Goal: Information Seeking & Learning: Learn about a topic

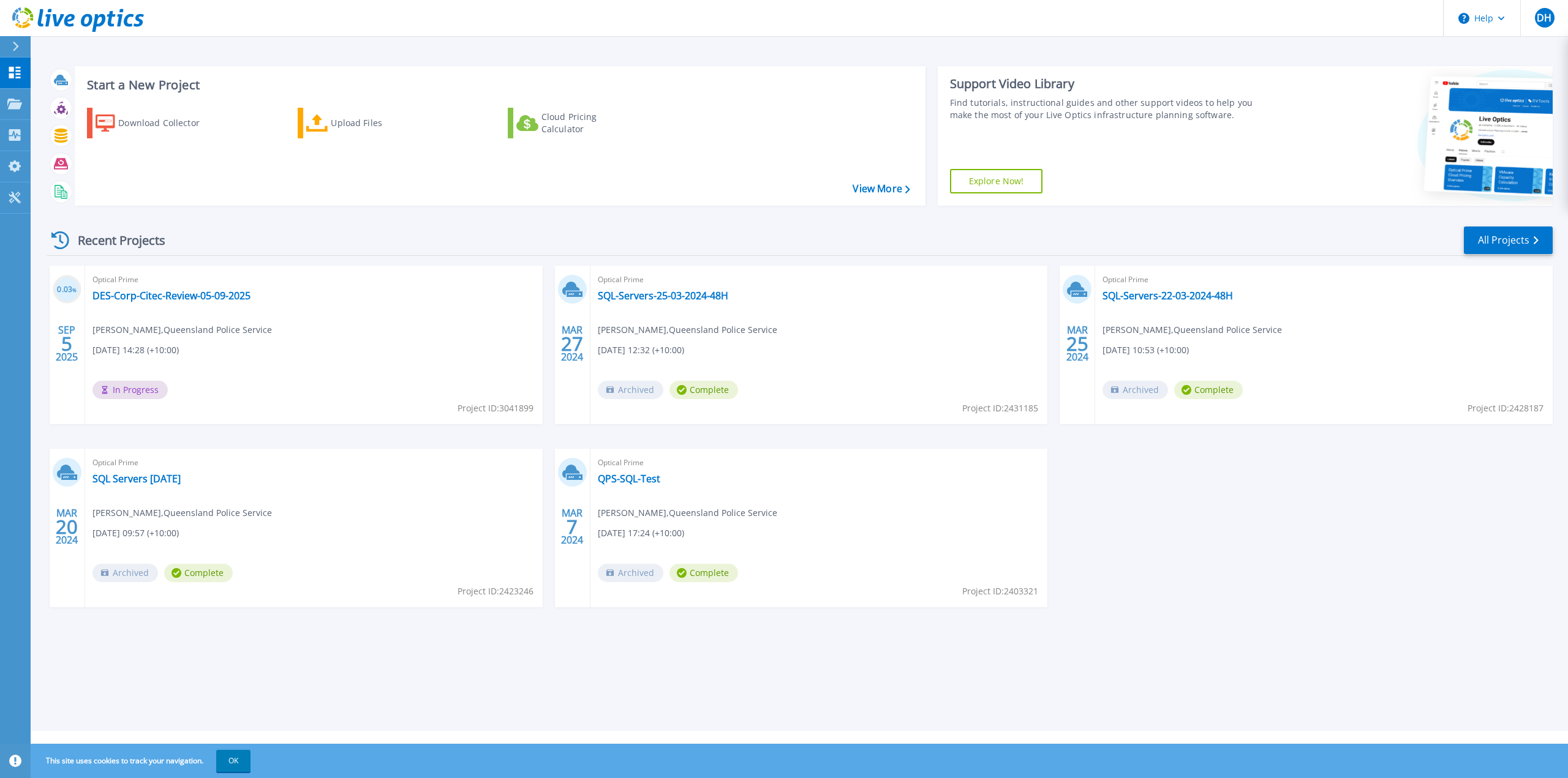
click at [134, 391] on span "In Progress" at bounding box center [130, 391] width 75 height 19
click at [146, 297] on link "DES-Corp-Citec-Review-05-09-2025" at bounding box center [171, 296] width 158 height 12
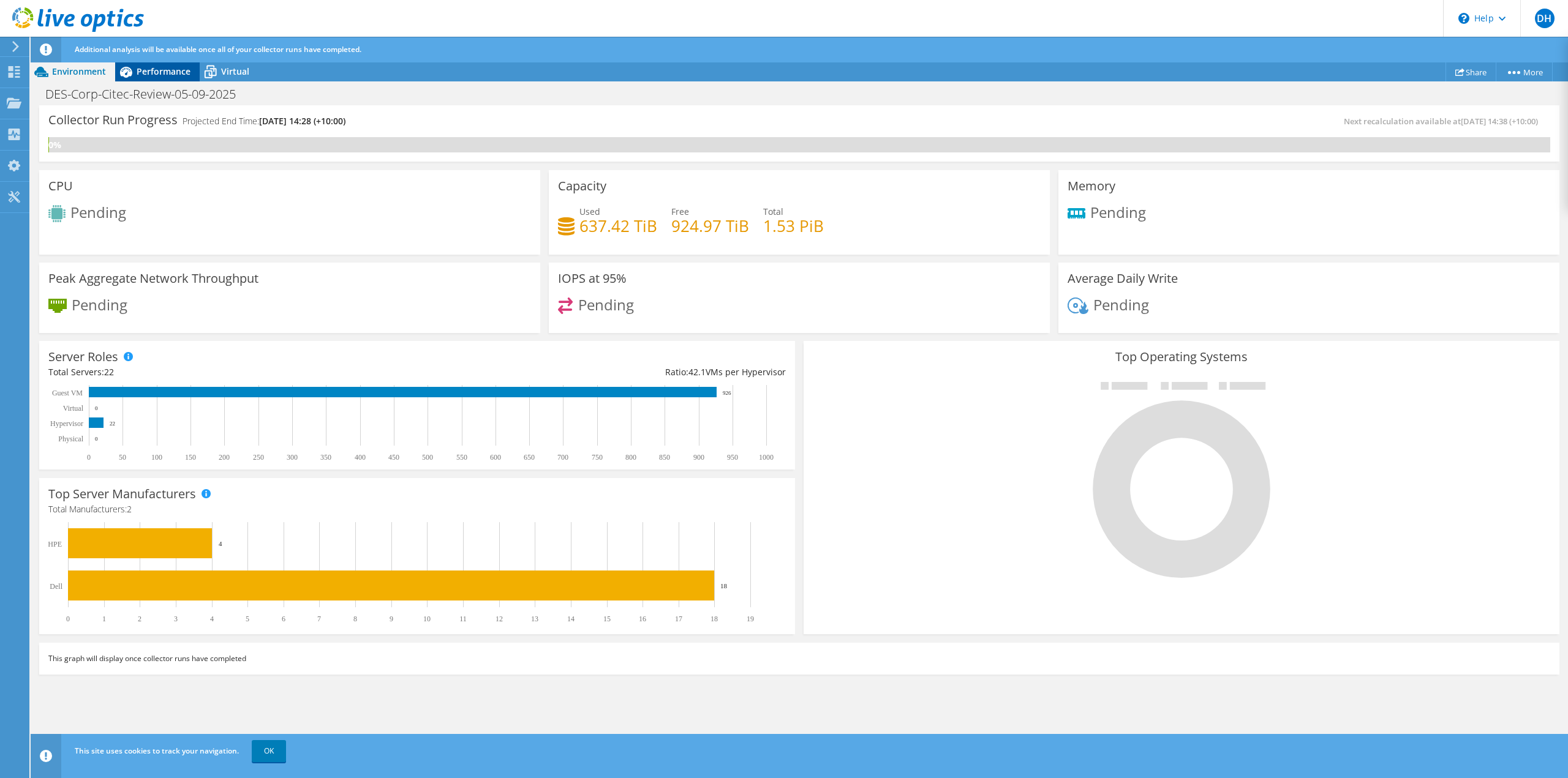
click at [156, 72] on span "Performance" at bounding box center [163, 71] width 54 height 12
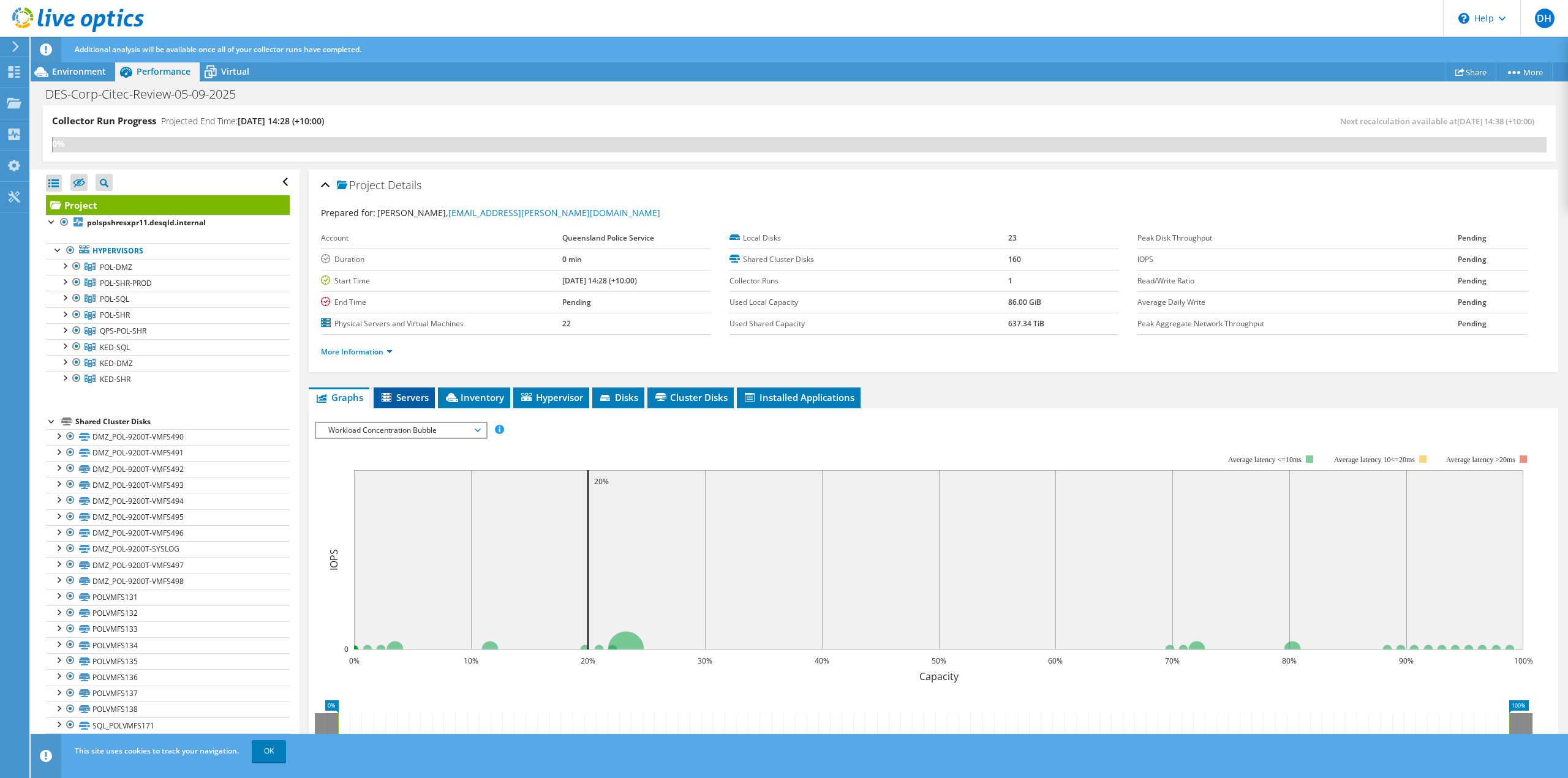
click at [402, 398] on span "Servers" at bounding box center [404, 398] width 49 height 12
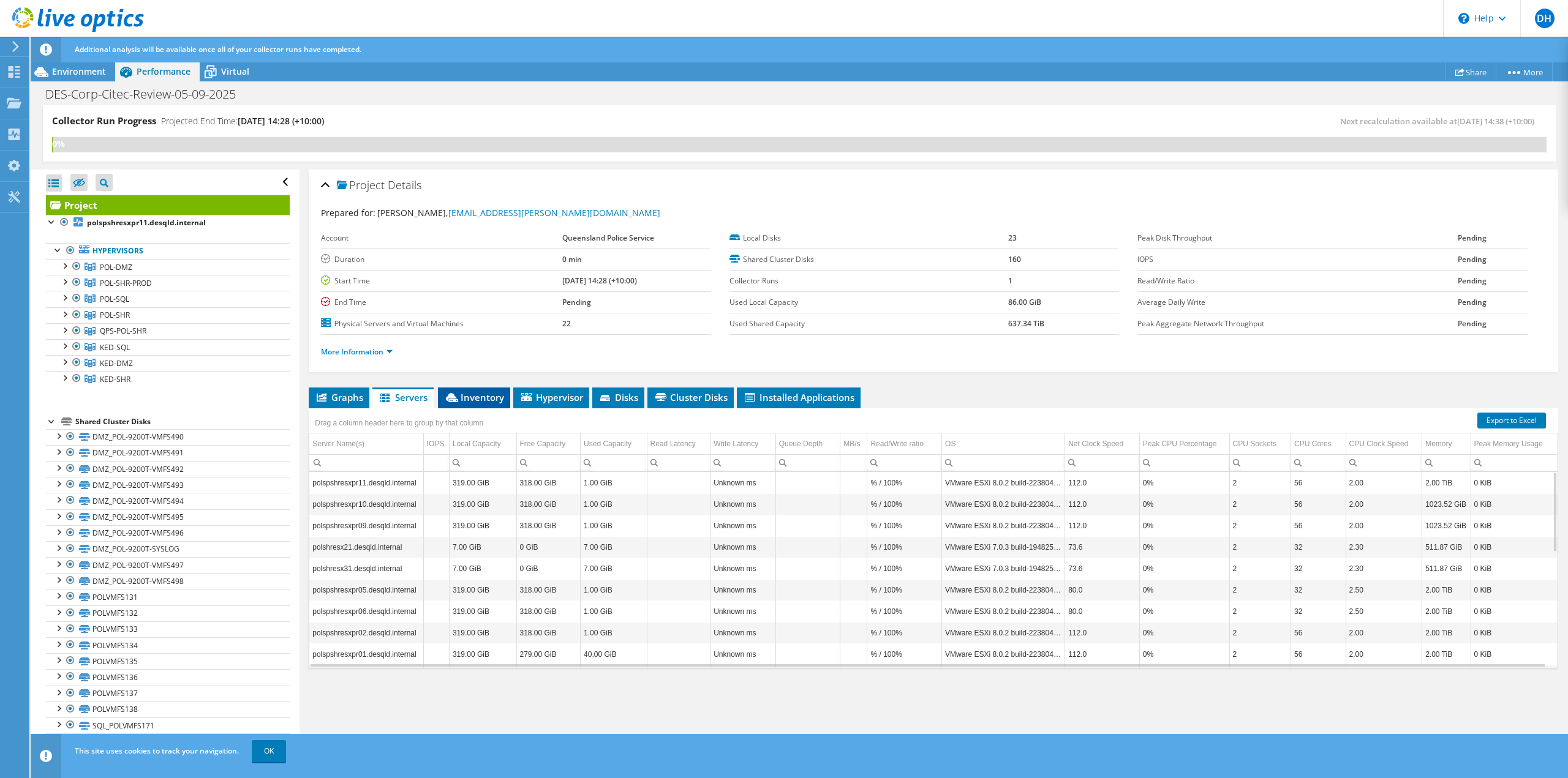
click at [480, 398] on span "Inventory" at bounding box center [474, 398] width 60 height 12
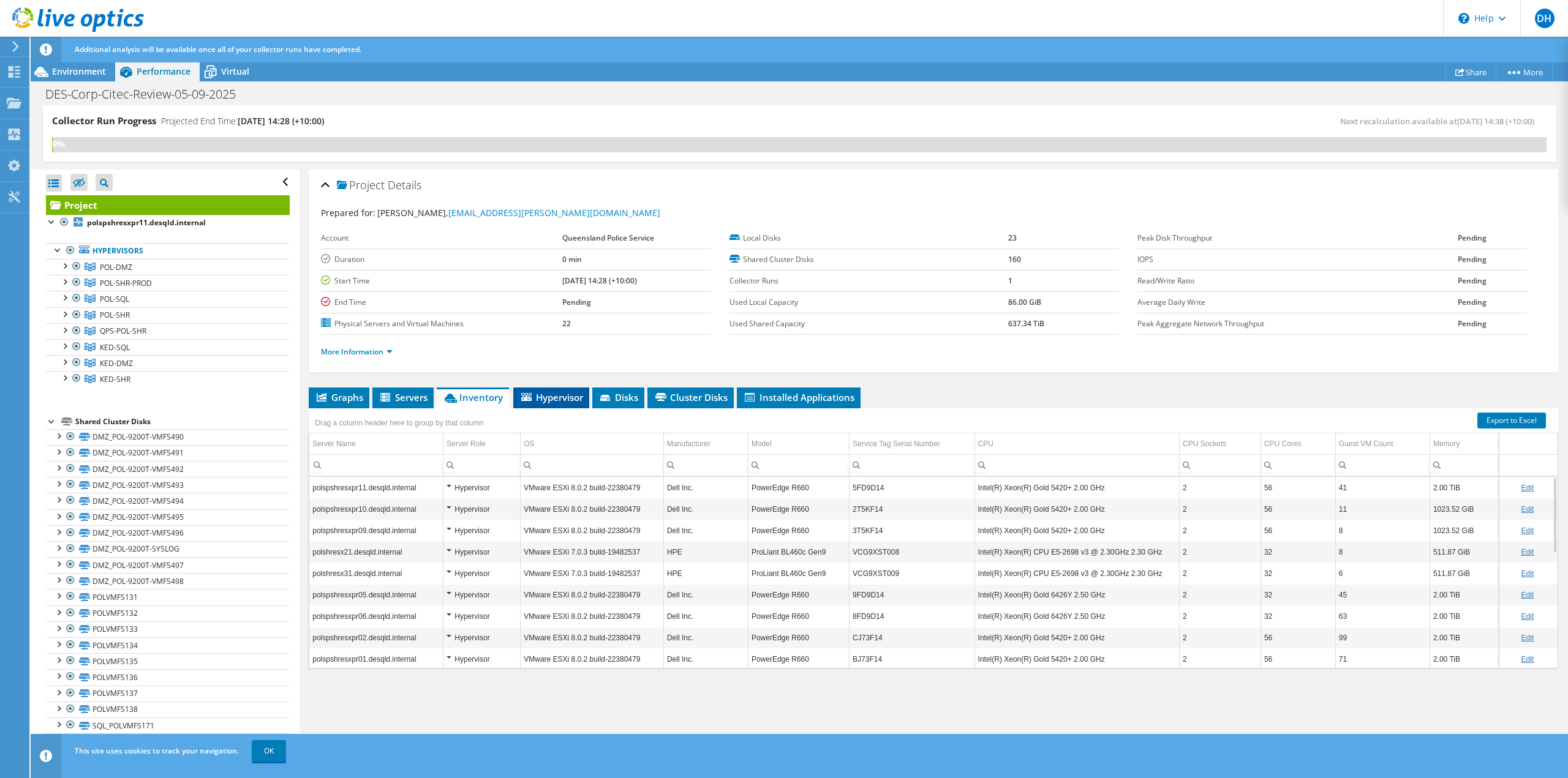
click at [536, 391] on li "Hypervisor" at bounding box center [551, 398] width 76 height 21
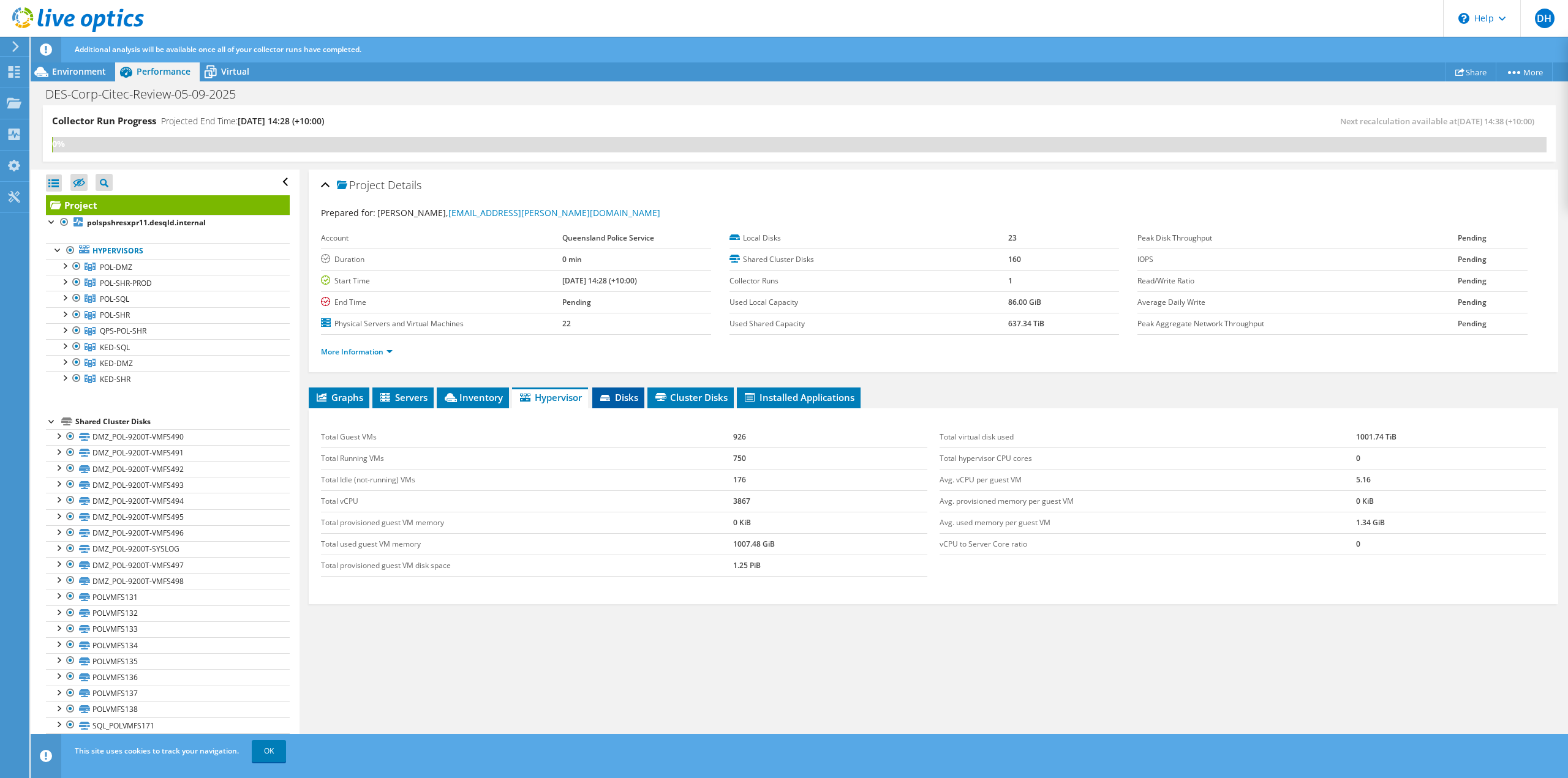
click at [628, 404] on li "Disks" at bounding box center [618, 398] width 52 height 21
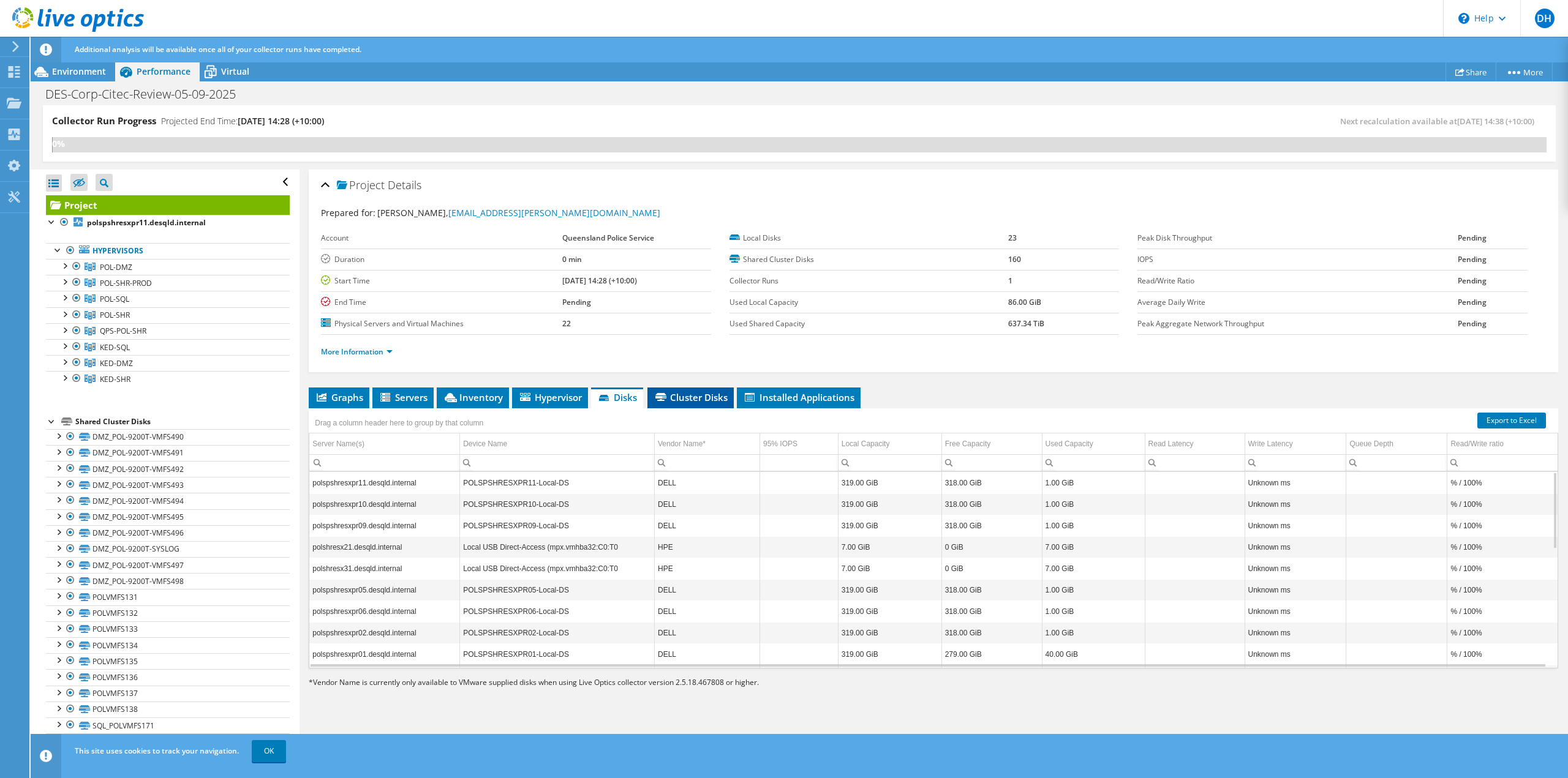
click at [673, 399] on span "Cluster Disks" at bounding box center [690, 398] width 74 height 12
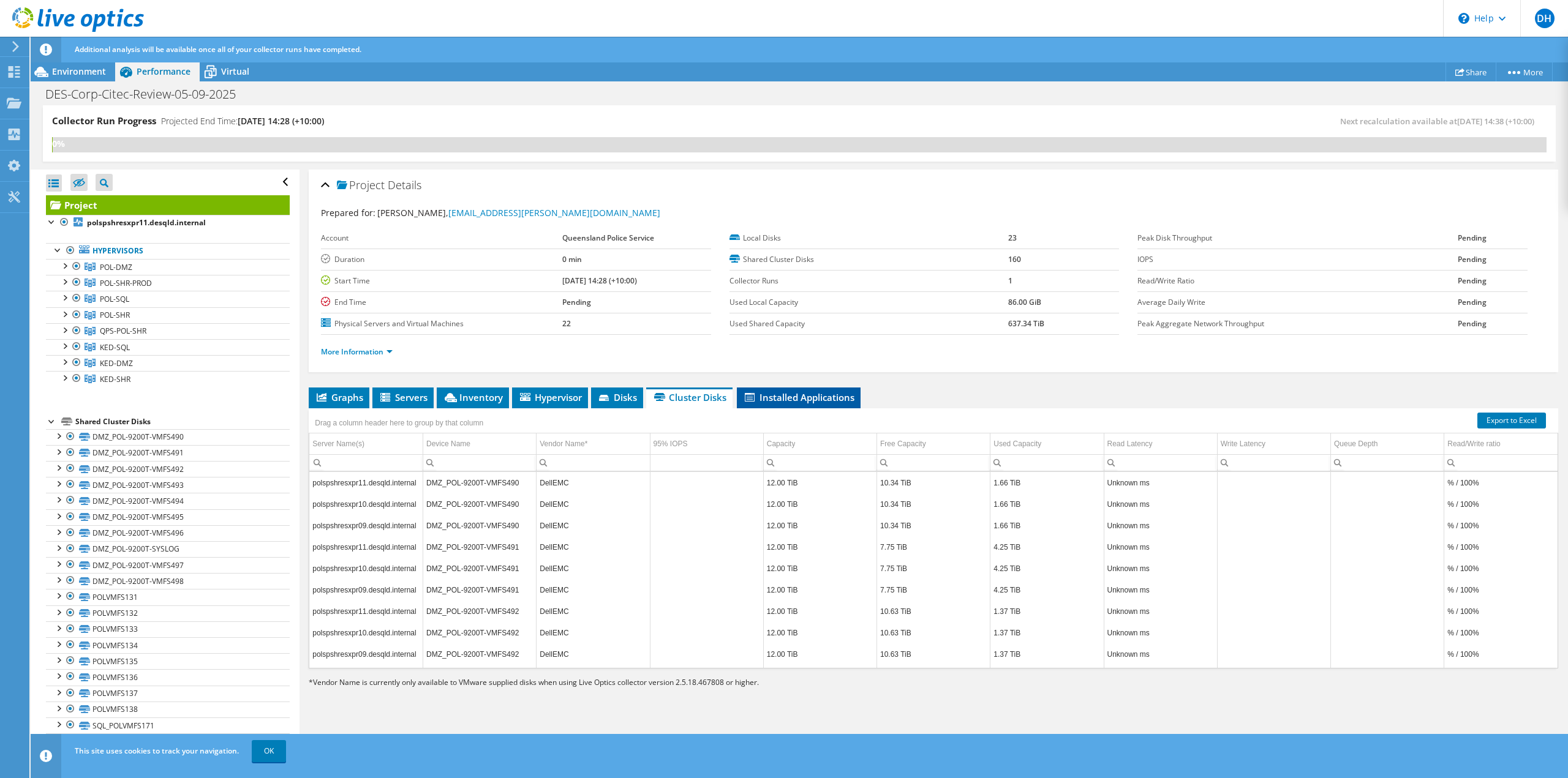
click at [757, 399] on span "Installed Applications" at bounding box center [799, 398] width 112 height 12
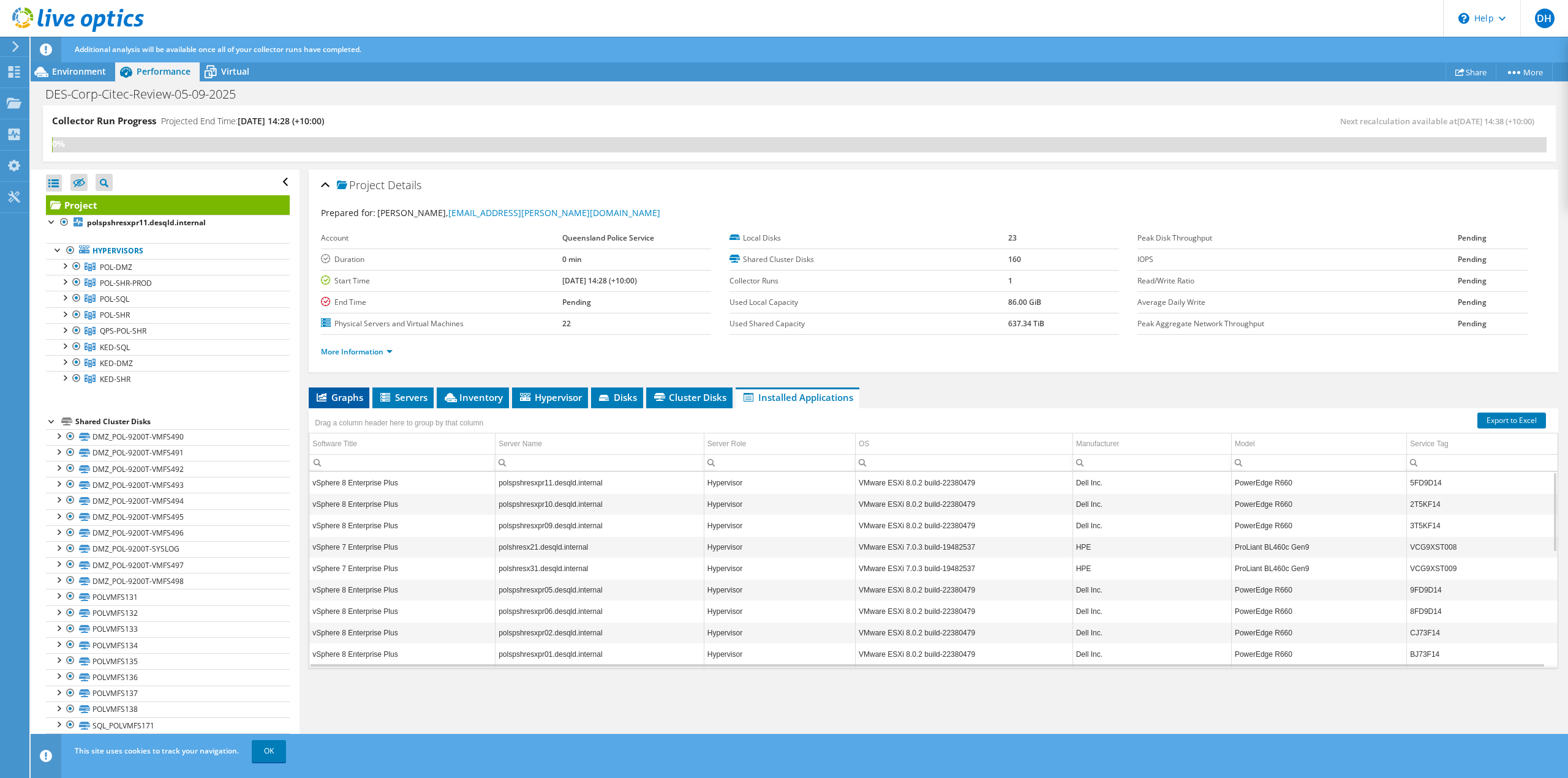
click at [336, 401] on span "Graphs" at bounding box center [339, 398] width 48 height 12
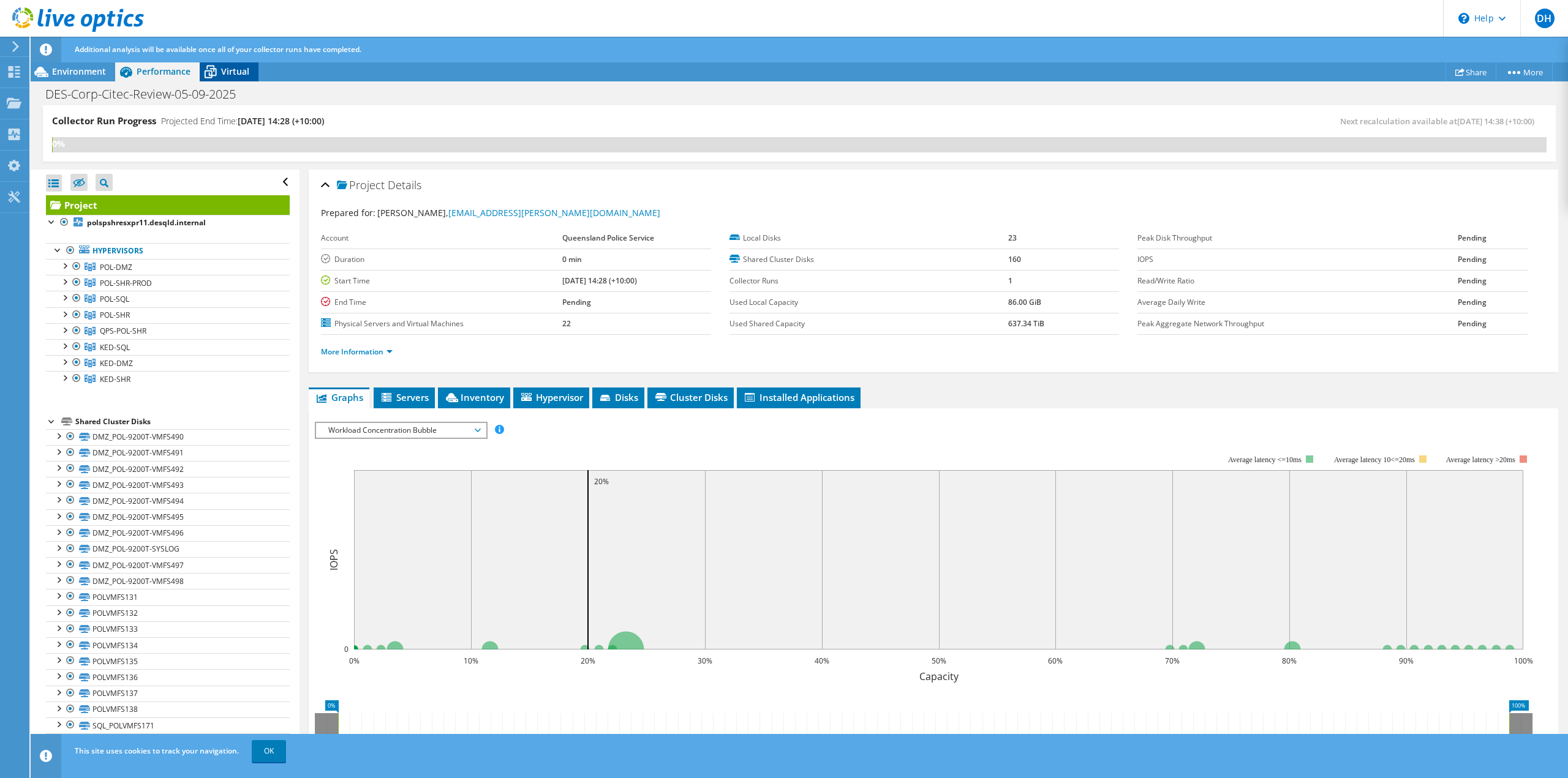
click at [219, 71] on icon at bounding box center [210, 72] width 22 height 22
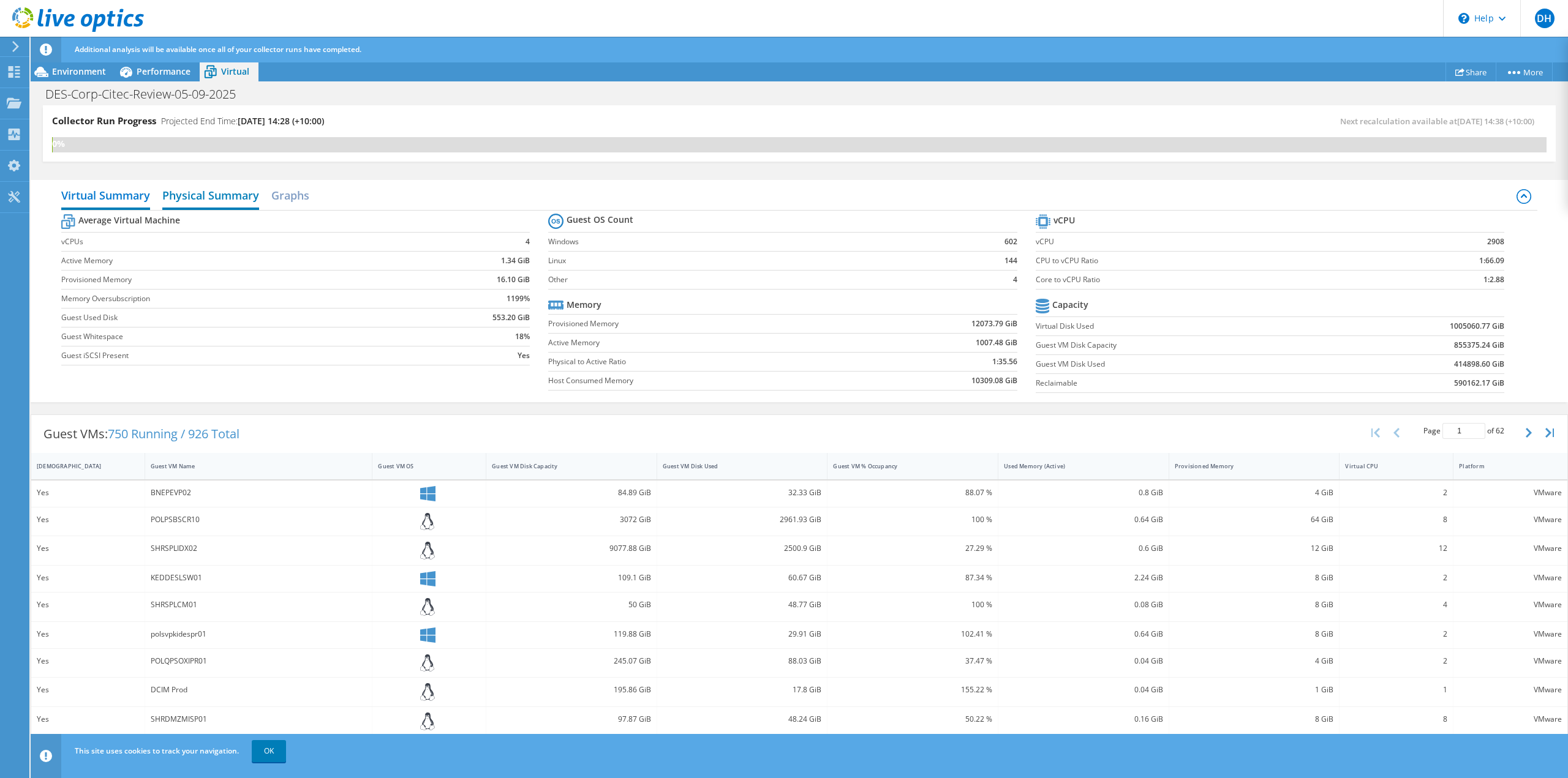
click at [213, 197] on h2 "Physical Summary" at bounding box center [210, 196] width 97 height 27
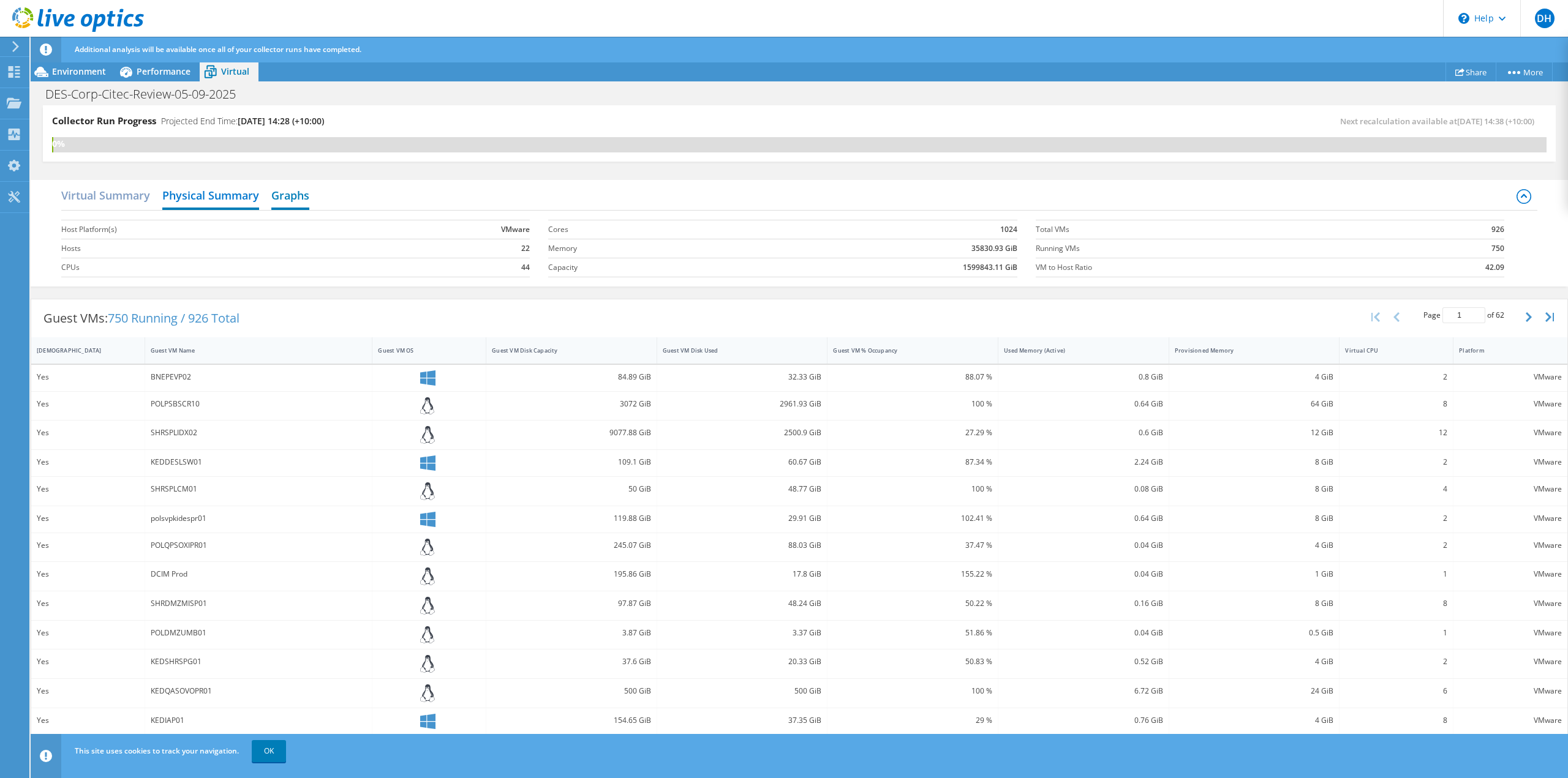
click at [300, 193] on h2 "Graphs" at bounding box center [290, 196] width 38 height 27
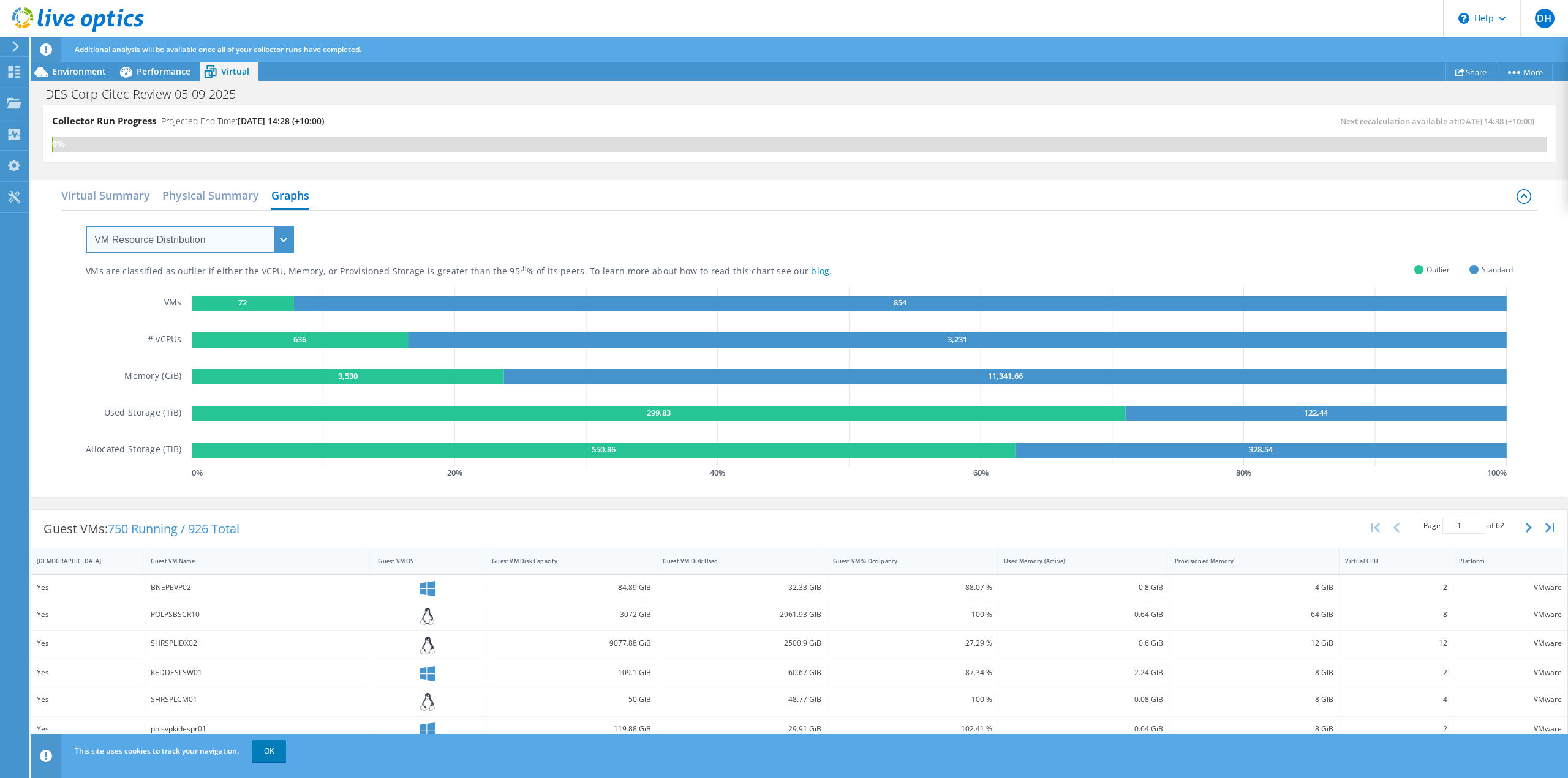
click at [196, 246] on select "VM Resource Distribution Provisioning Contrast Over Provisioning" at bounding box center [189, 239] width 208 height 27
click at [85, 226] on select "VM Resource Distribution Provisioning Contrast Over Provisioning" at bounding box center [189, 239] width 208 height 27
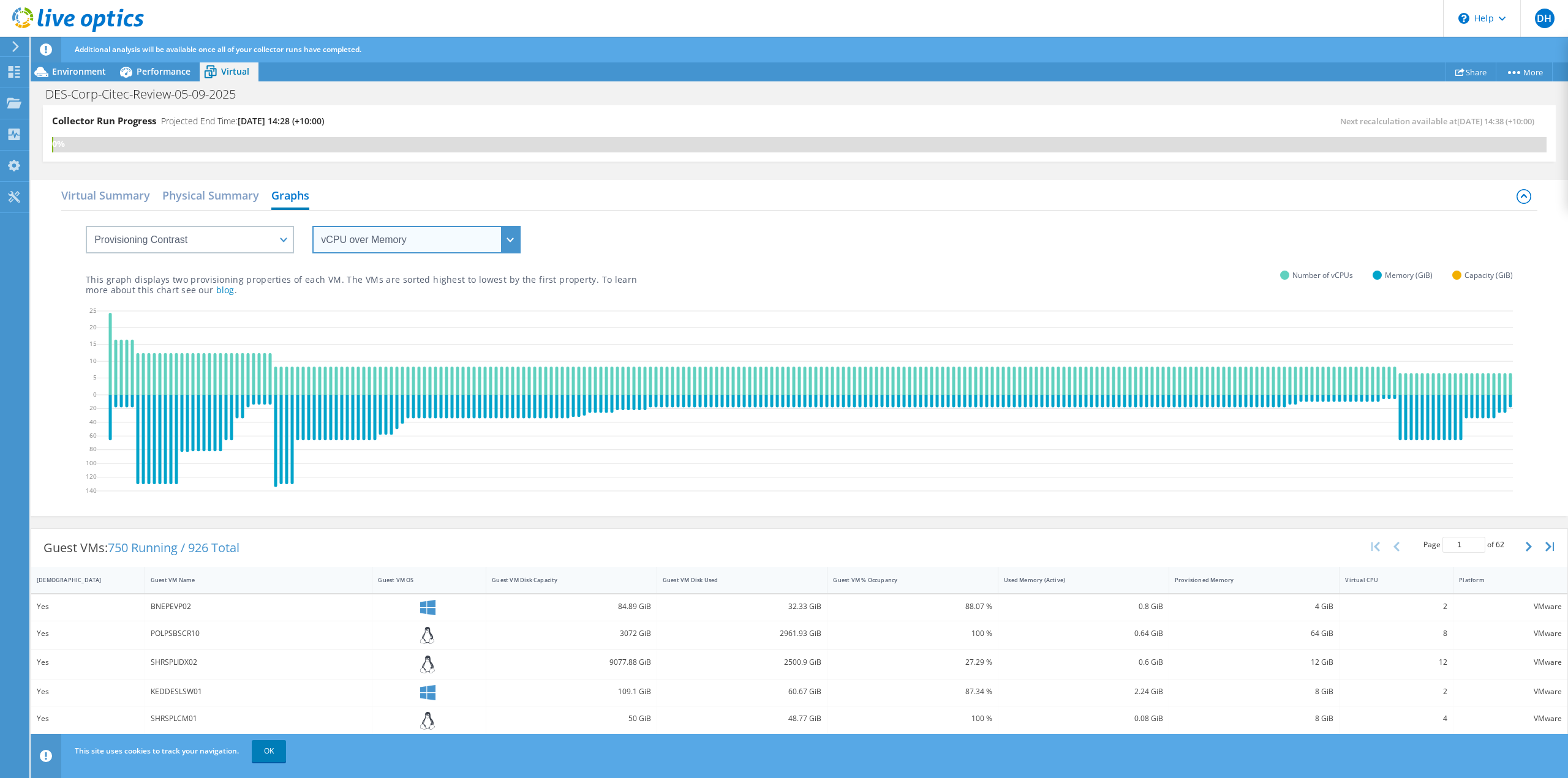
click at [435, 238] on select "vCPU over Memory vCPU over Capacity Memory over vCPU Memory over Capacity Capac…" at bounding box center [416, 239] width 208 height 27
click at [206, 246] on select "VM Resource Distribution Provisioning Contrast Over Provisioning" at bounding box center [189, 239] width 208 height 27
select select "Over Provisioning"
click at [85, 226] on select "VM Resource Distribution Provisioning Contrast Over Provisioning" at bounding box center [189, 239] width 208 height 27
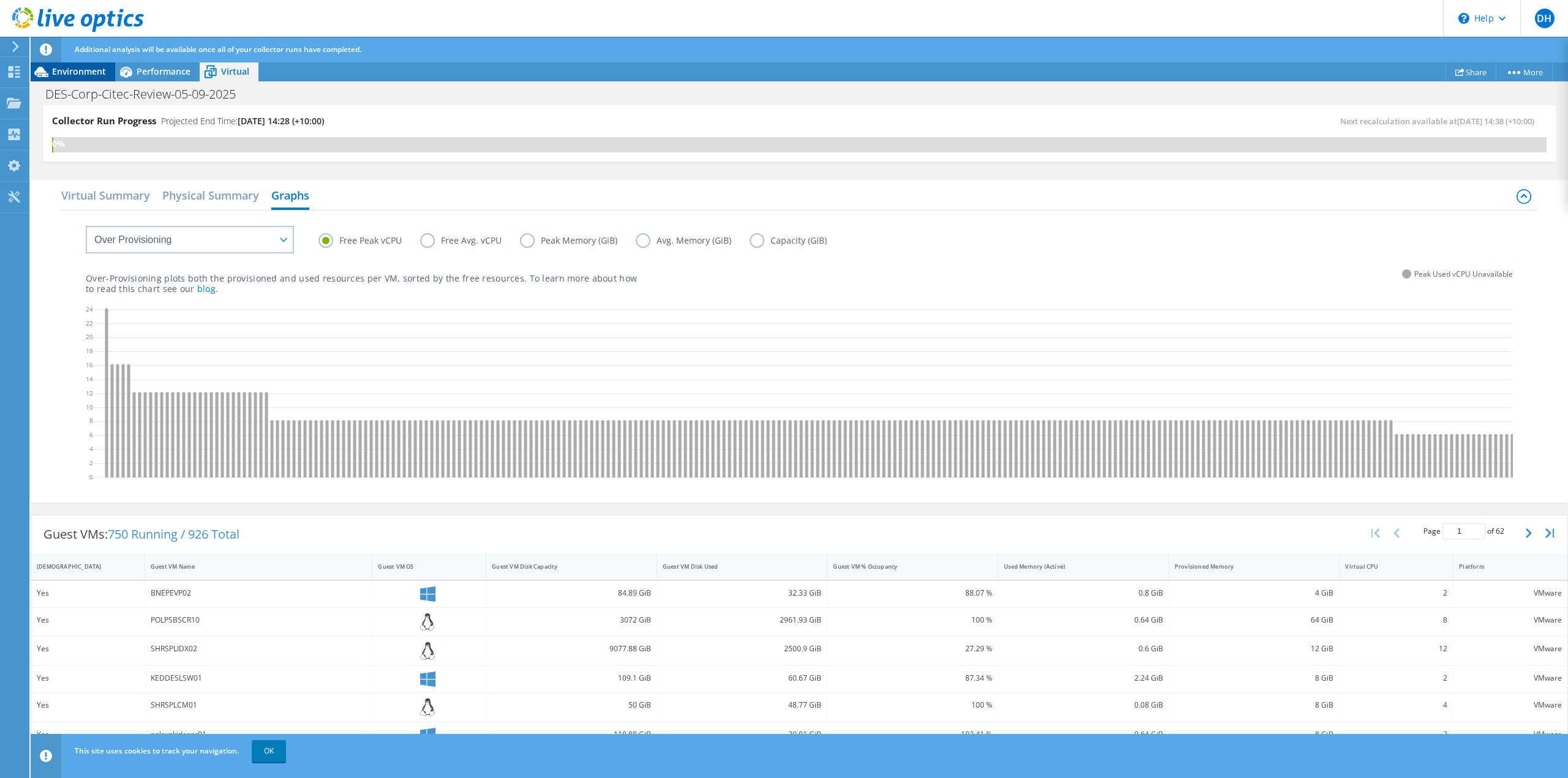
click at [71, 74] on span "Environment" at bounding box center [78, 71] width 54 height 12
